Goal: Navigation & Orientation: Understand site structure

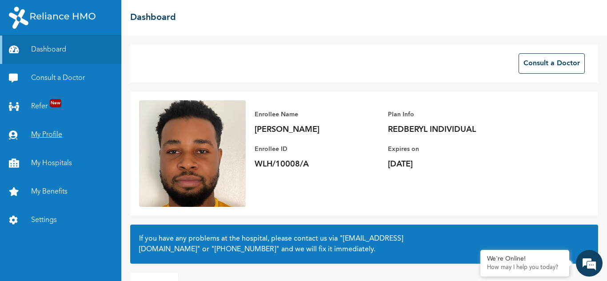
click at [46, 137] on link "My Profile" at bounding box center [60, 135] width 121 height 28
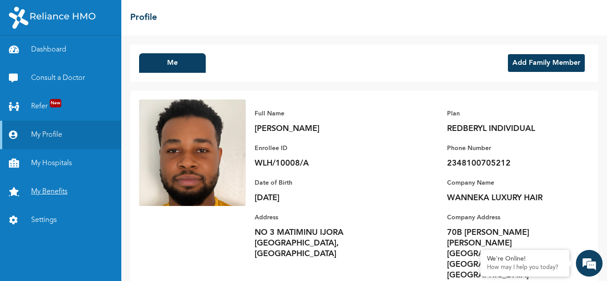
click at [48, 185] on link "My Benefits" at bounding box center [60, 192] width 121 height 28
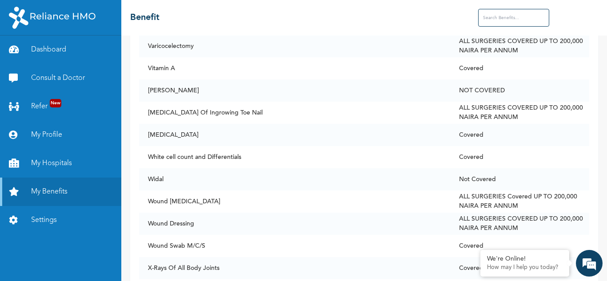
scroll to position [6847, 0]
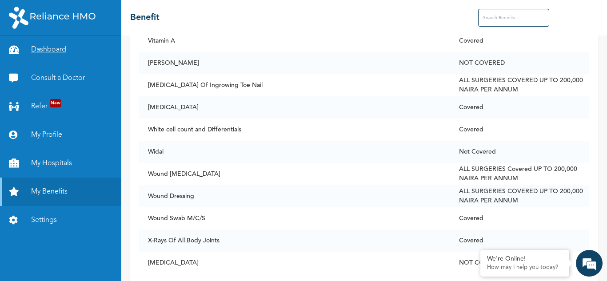
click at [55, 47] on link "Dashboard" at bounding box center [60, 50] width 121 height 28
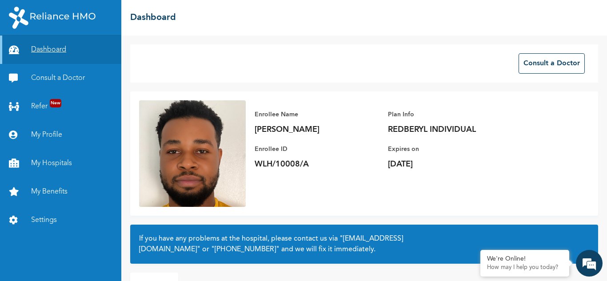
click at [55, 47] on link "Dashboard" at bounding box center [60, 50] width 121 height 28
